Goal: Check status: Check status

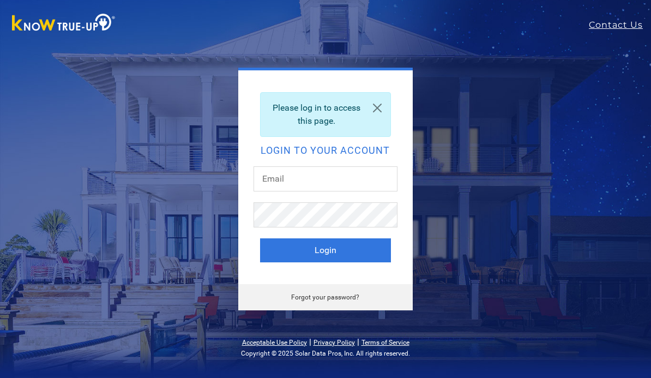
scroll to position [90, 0]
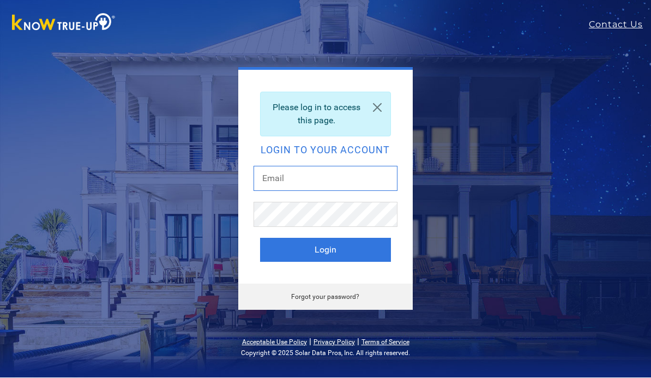
click at [310, 181] on input "text" at bounding box center [326, 178] width 144 height 25
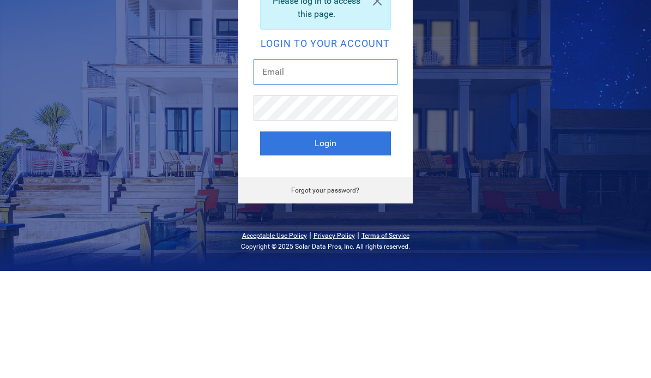
type input "lee@universalcoatings.net"
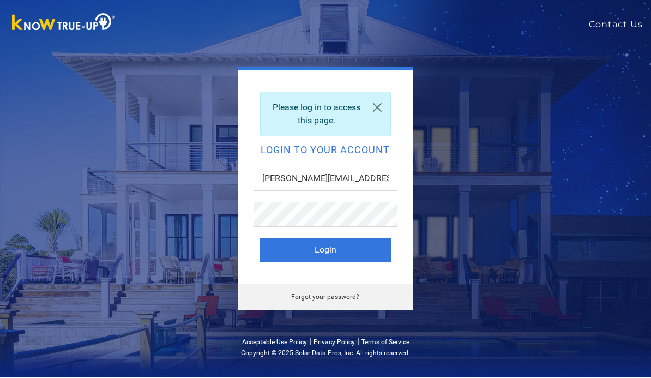
click at [334, 247] on button "Login" at bounding box center [325, 250] width 131 height 24
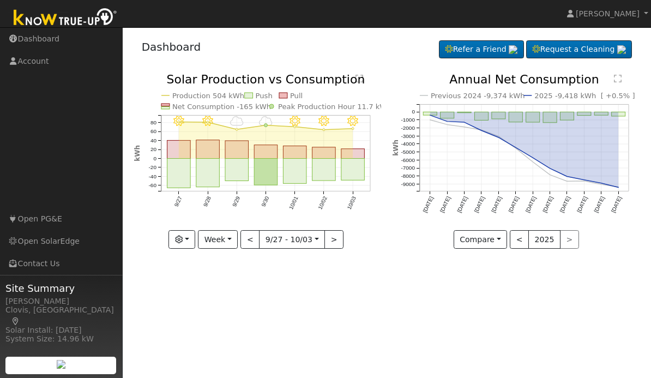
click at [194, 237] on button "button" at bounding box center [182, 239] width 27 height 19
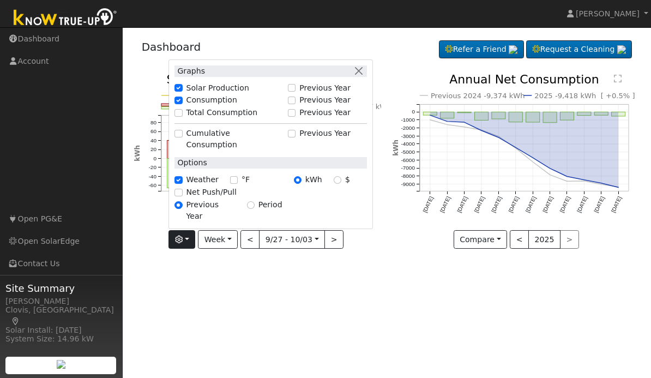
click at [199, 198] on label "Net Push/Pull" at bounding box center [212, 192] width 50 height 11
click at [182, 196] on input "Net Push/Pull" at bounding box center [179, 193] width 8 height 8
checkbox input "true"
click at [355, 283] on div "User Profile First name Last name Email Email Notifications No Emails No Emails…" at bounding box center [387, 202] width 528 height 351
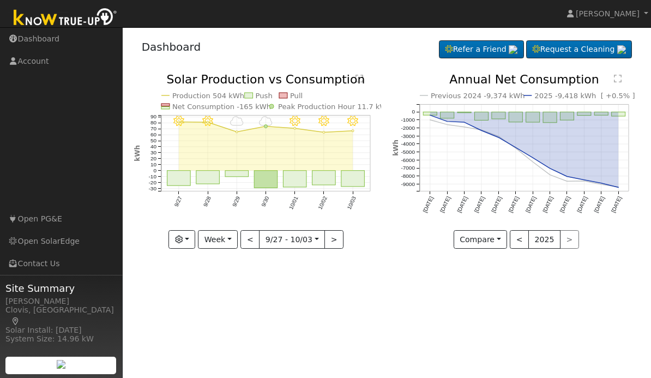
click at [355, 177] on rect "onclick=""" at bounding box center [352, 179] width 23 height 16
type input "[DATE]"
